Goal: Task Accomplishment & Management: Manage account settings

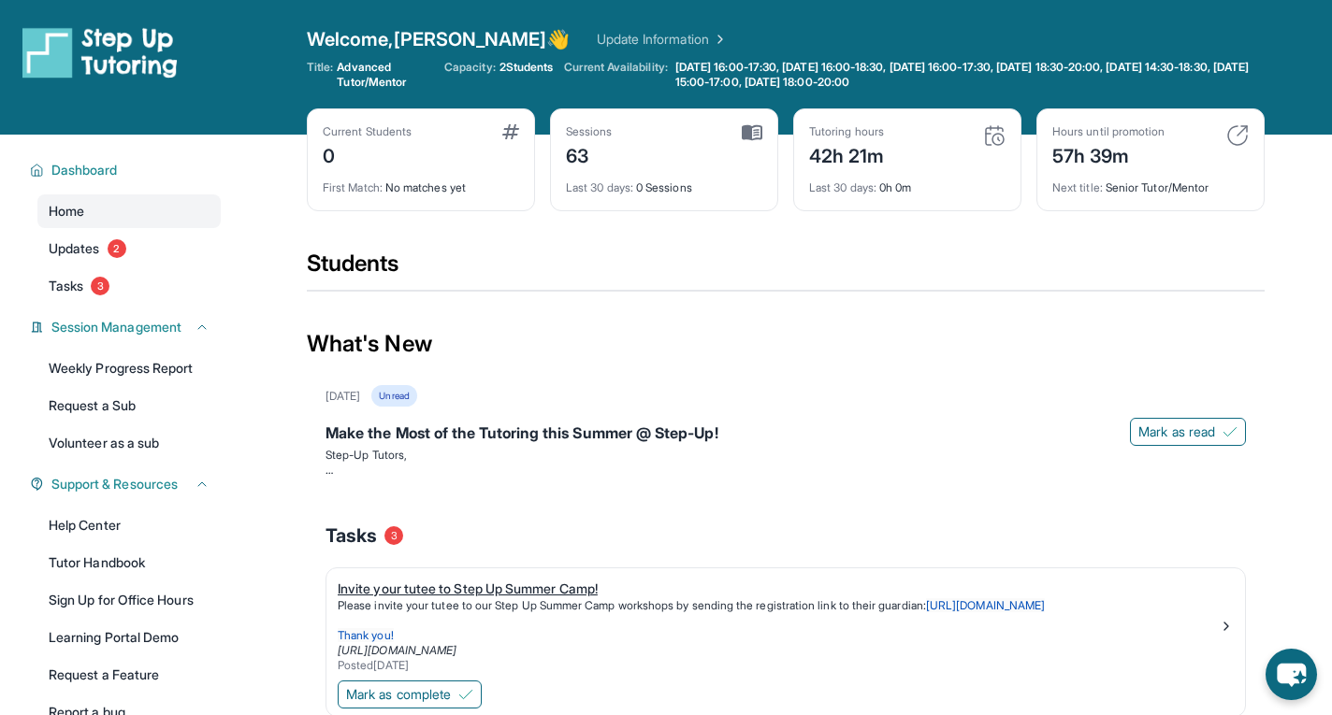
scroll to position [281, 0]
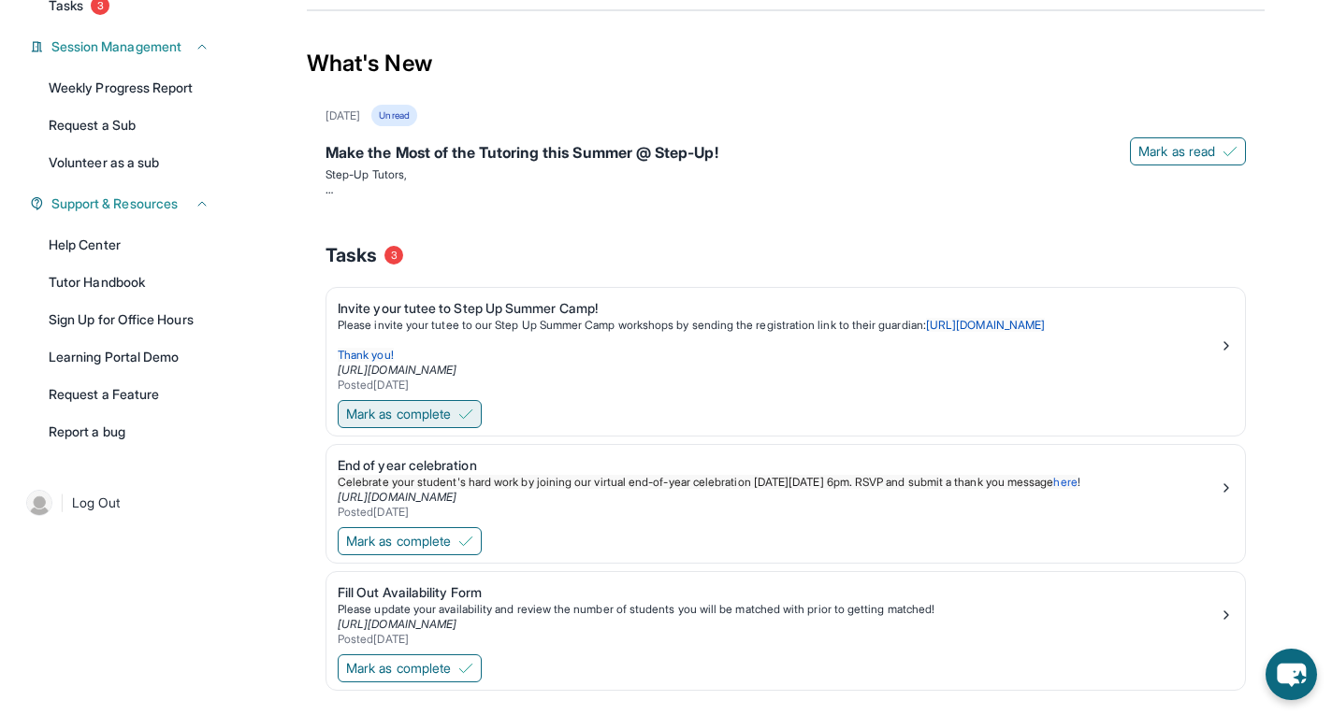
click at [448, 417] on span "Mark as complete" at bounding box center [398, 414] width 105 height 19
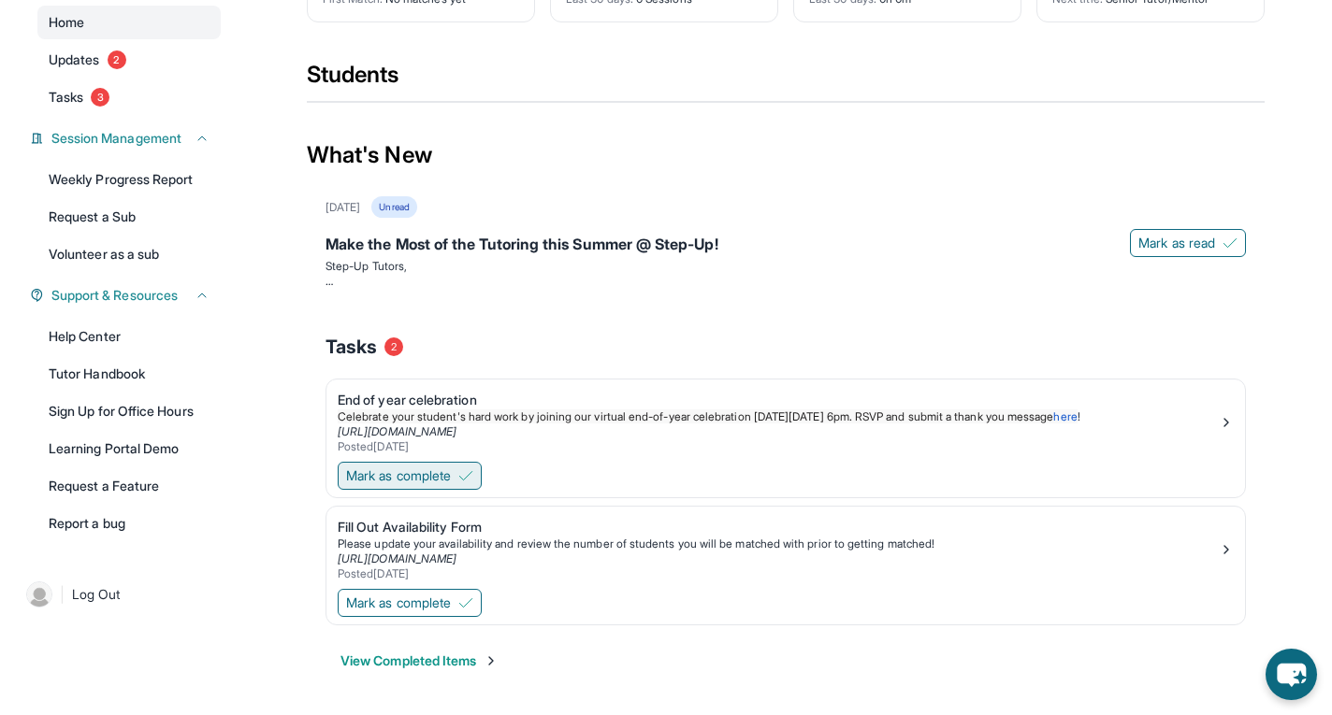
click at [482, 475] on button "Mark as complete" at bounding box center [410, 476] width 144 height 28
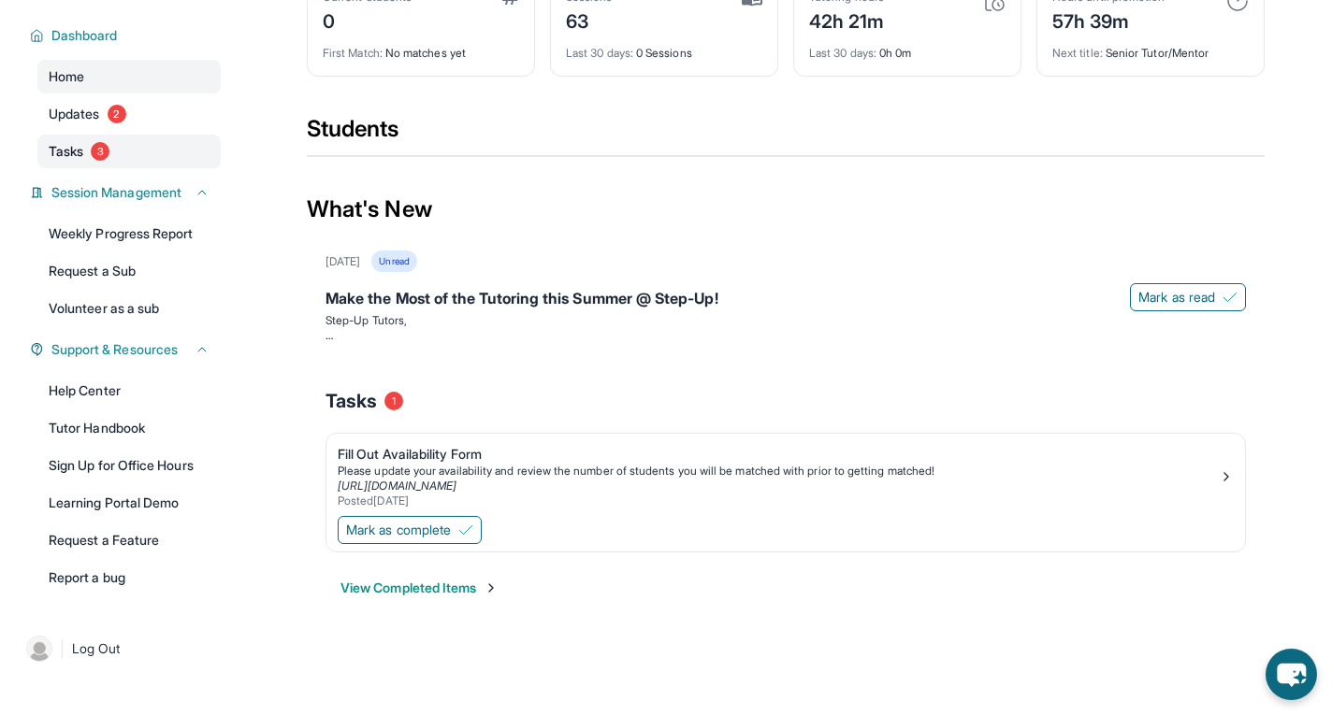
click at [165, 160] on link "Tasks 3" at bounding box center [128, 152] width 183 height 34
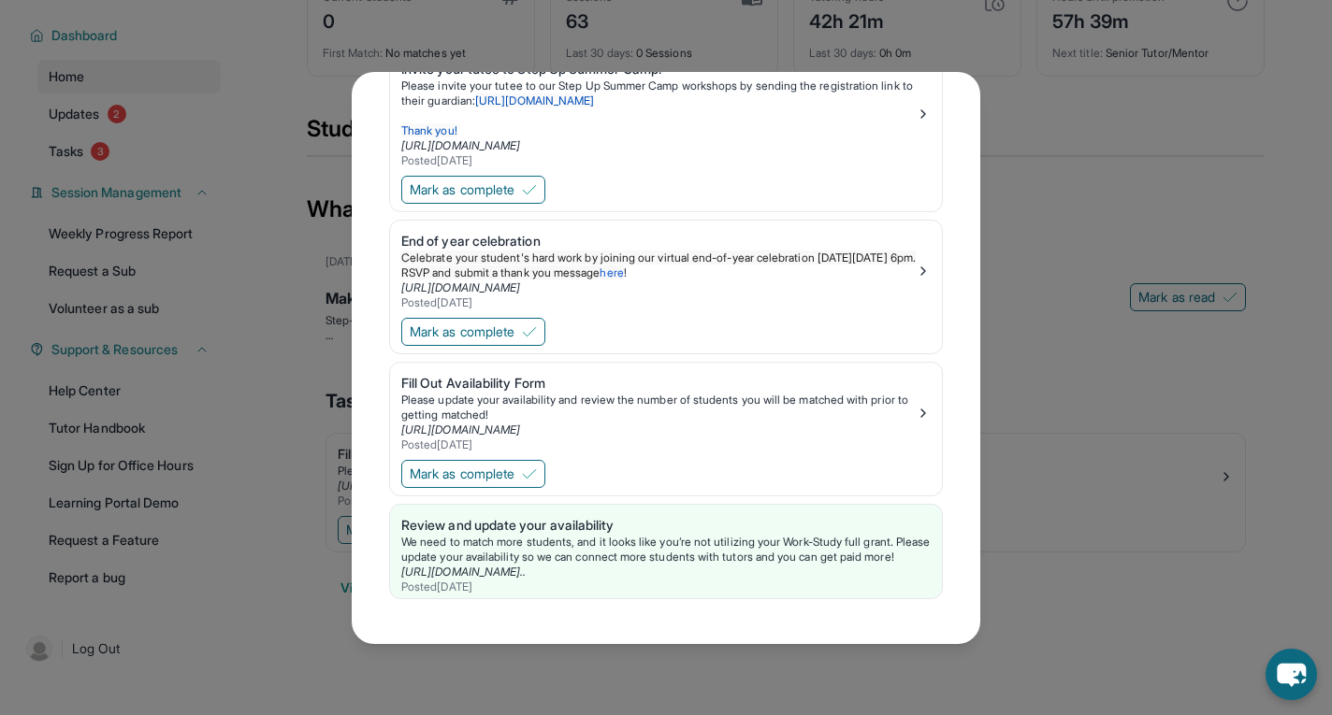
scroll to position [0, 0]
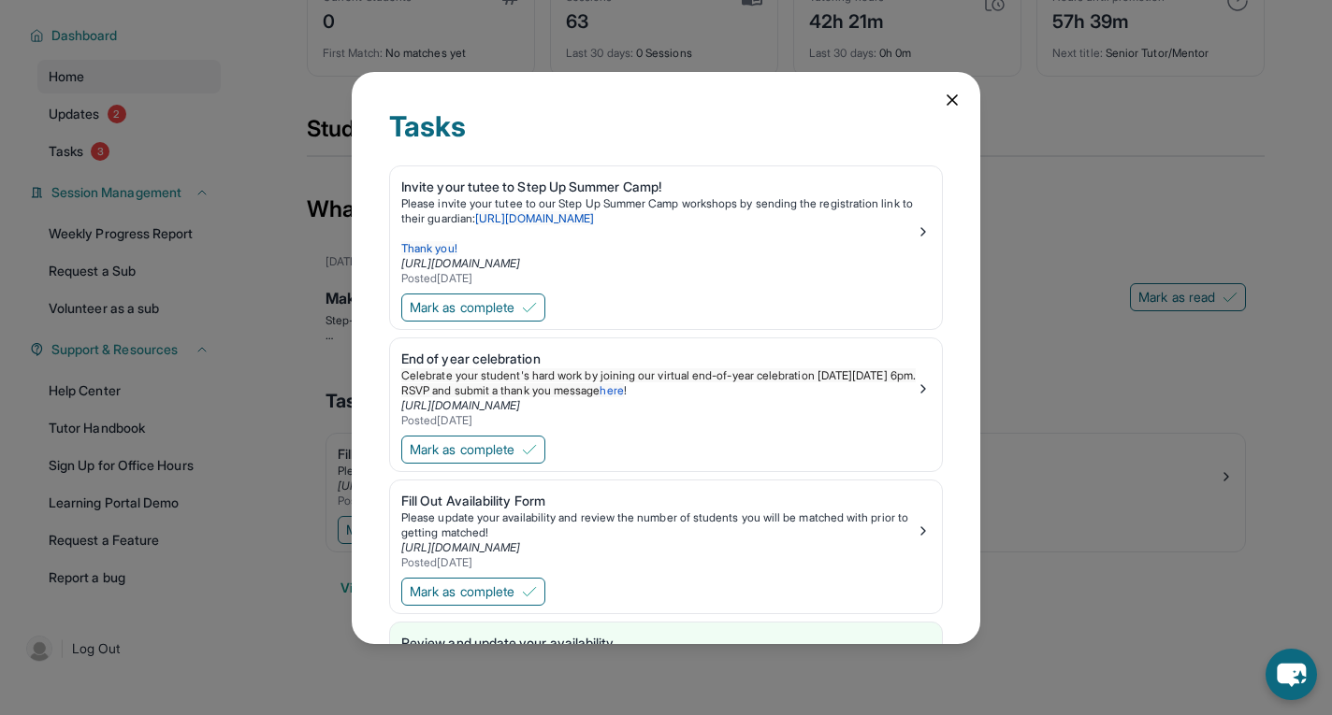
click at [943, 103] on icon at bounding box center [952, 100] width 19 height 19
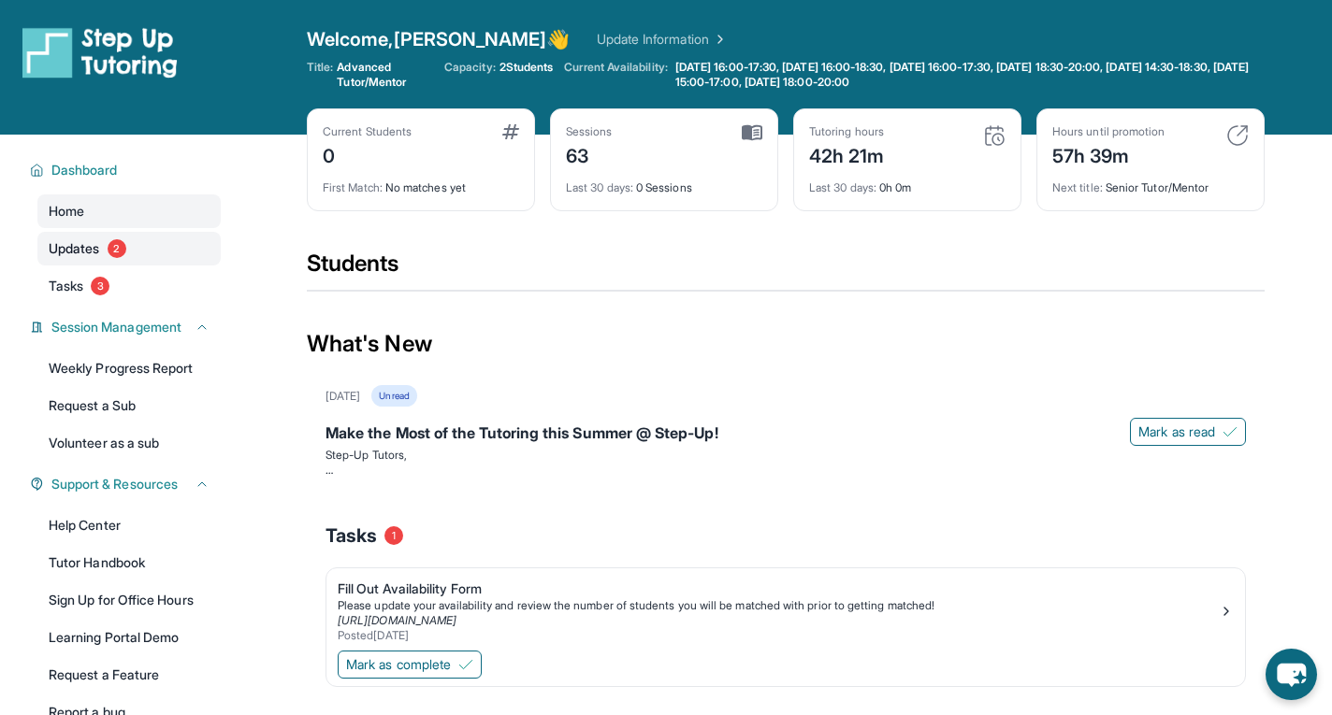
click at [140, 263] on link "Updates 2" at bounding box center [128, 249] width 183 height 34
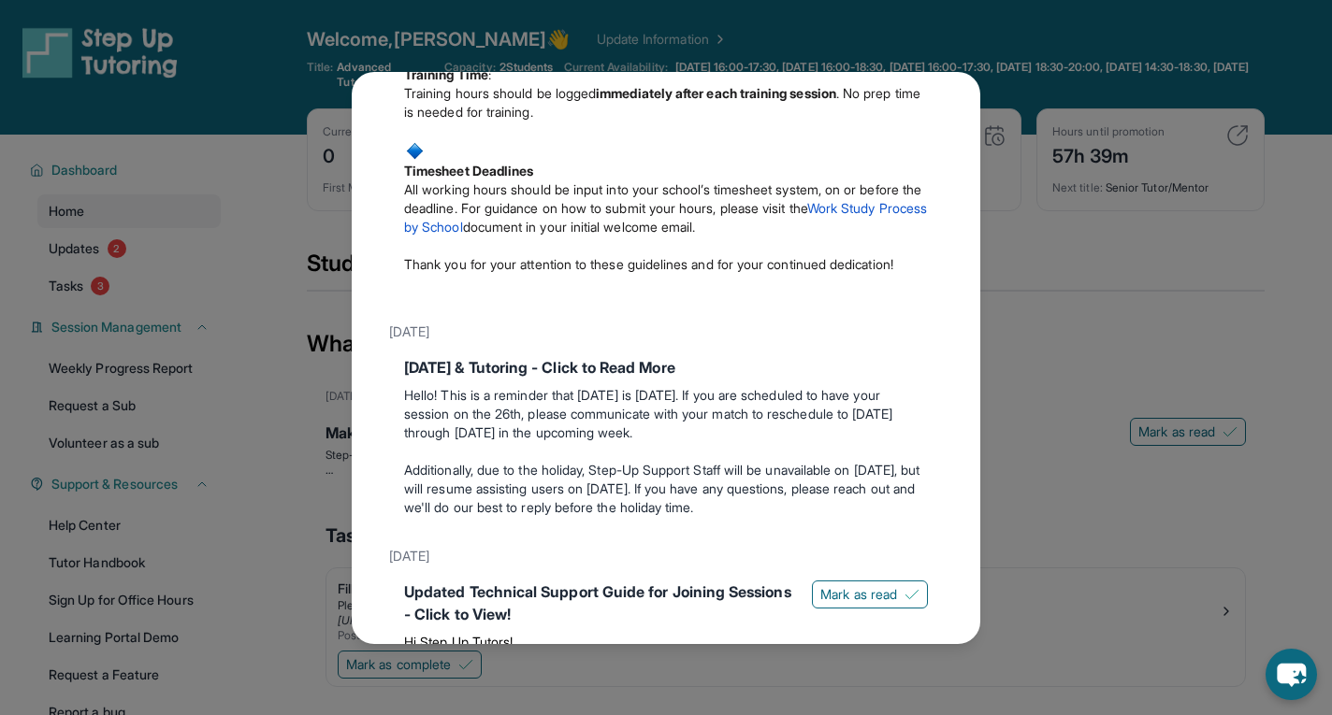
scroll to position [1339, 0]
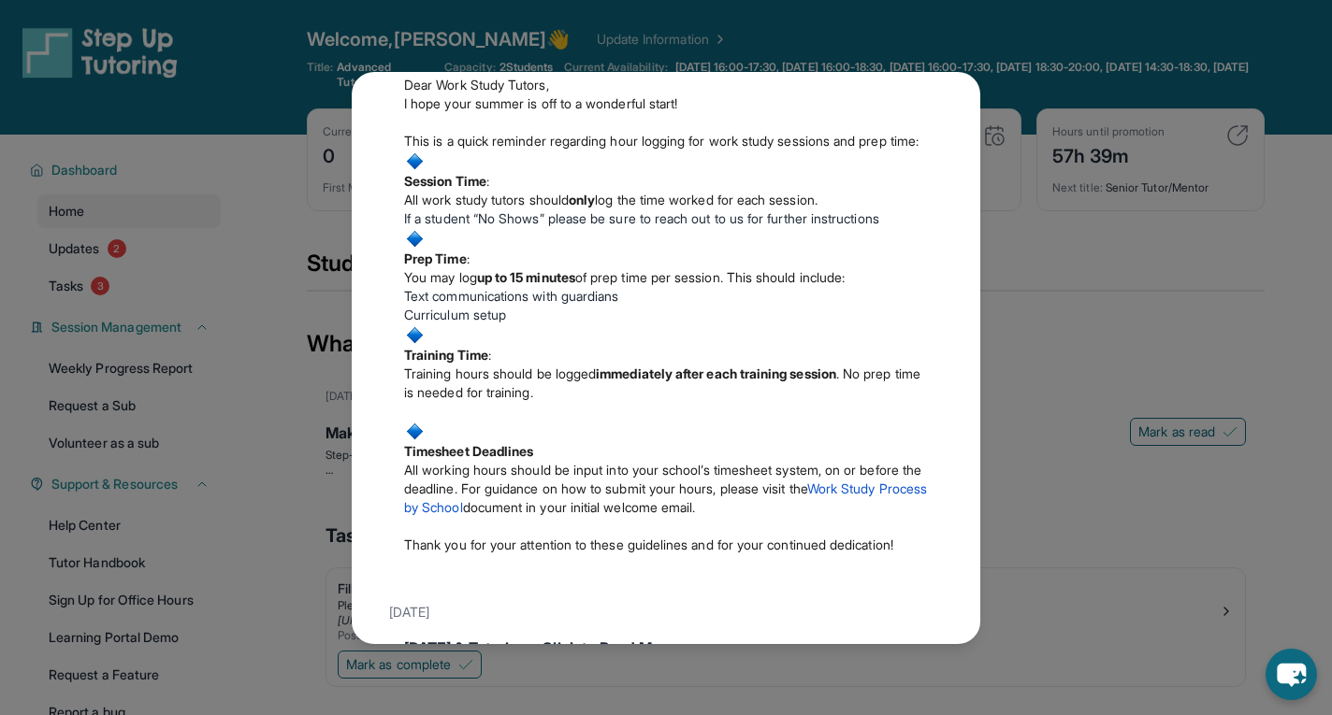
click at [1145, 206] on div "Updates [DATE] Make the Most of the Tutoring this Summer @ Step-Up! Step-Up Tut…" at bounding box center [666, 357] width 1332 height 715
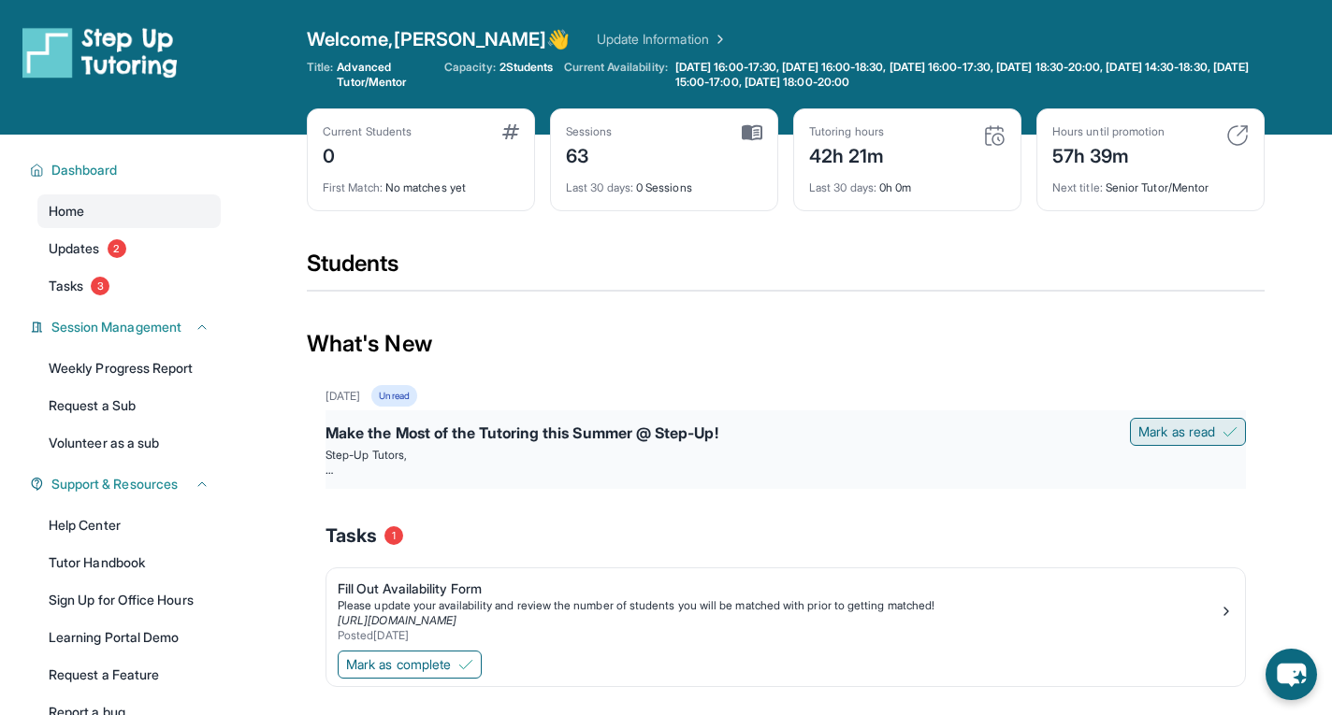
click at [1187, 435] on span "Mark as read" at bounding box center [1176, 432] width 77 height 19
click at [1169, 432] on span "Mark as read" at bounding box center [1176, 432] width 77 height 19
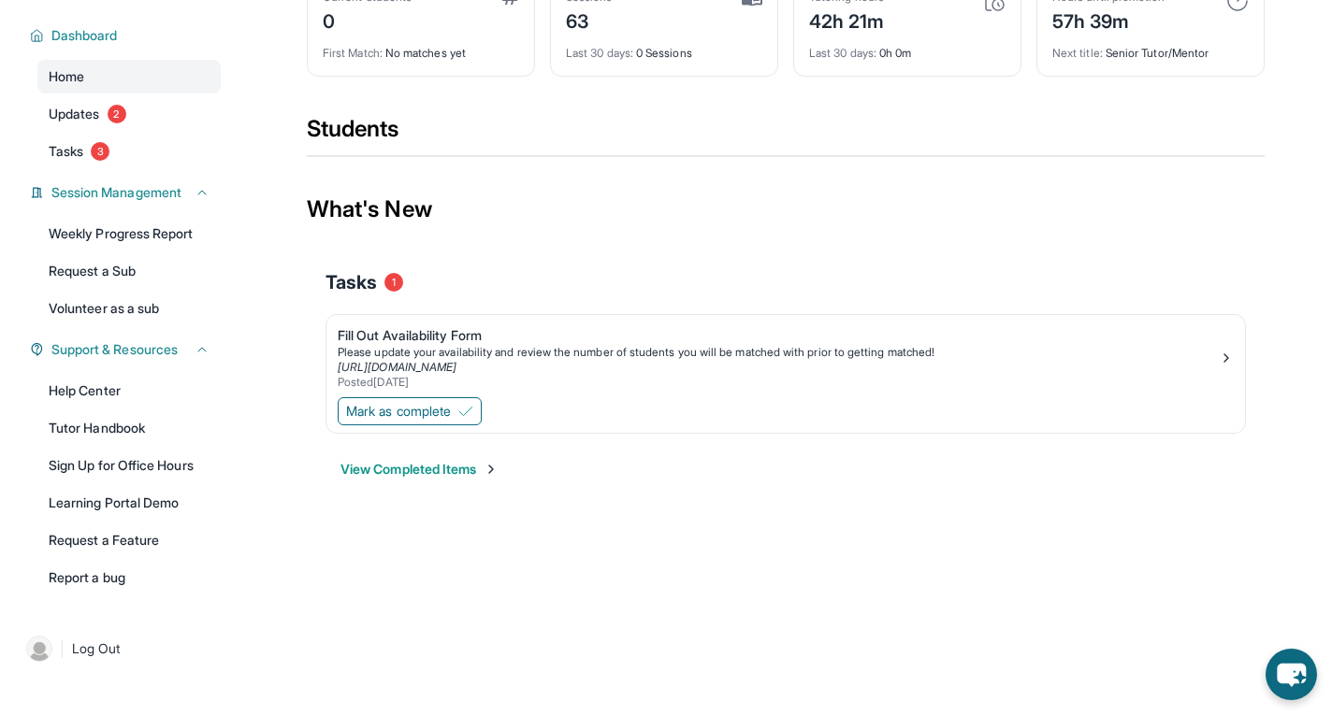
scroll to position [0, 0]
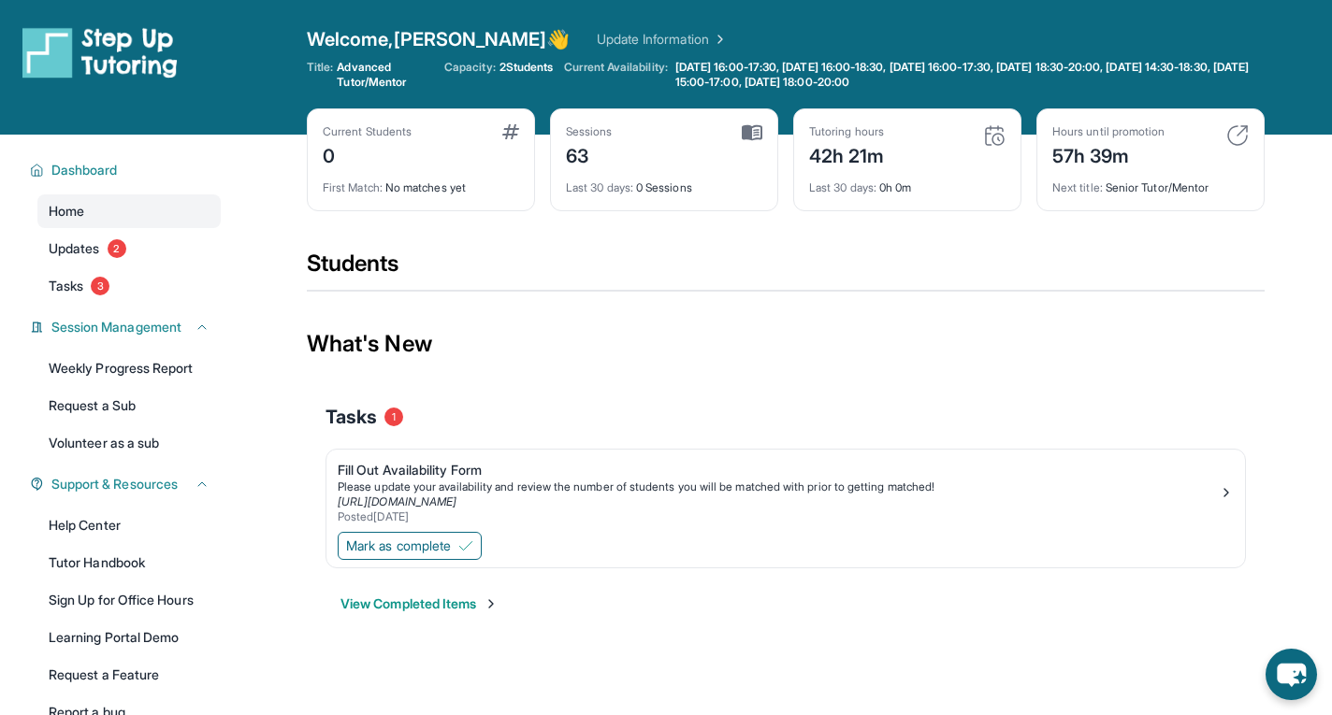
drag, startPoint x: 509, startPoint y: 70, endPoint x: 553, endPoint y: 61, distance: 44.9
click at [518, 67] on span "2 Students" at bounding box center [526, 67] width 54 height 15
click at [503, 75] on div "Title: Advanced Tutor/Mentor Capacity: 2 Students Current Availability: [DATE] …" at bounding box center [786, 75] width 958 height 30
click at [667, 592] on div "View Completed Items" at bounding box center [785, 604] width 920 height 56
